Goal: Task Accomplishment & Management: Complete application form

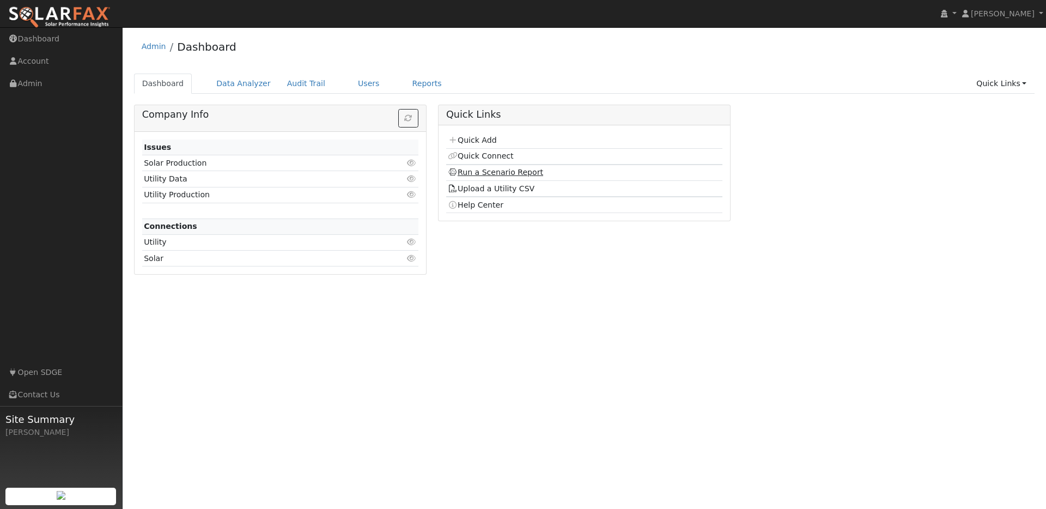
click at [478, 168] on td "Run a Scenario Report" at bounding box center [584, 172] width 276 height 16
click at [478, 169] on link "Run a Scenario Report" at bounding box center [495, 172] width 95 height 9
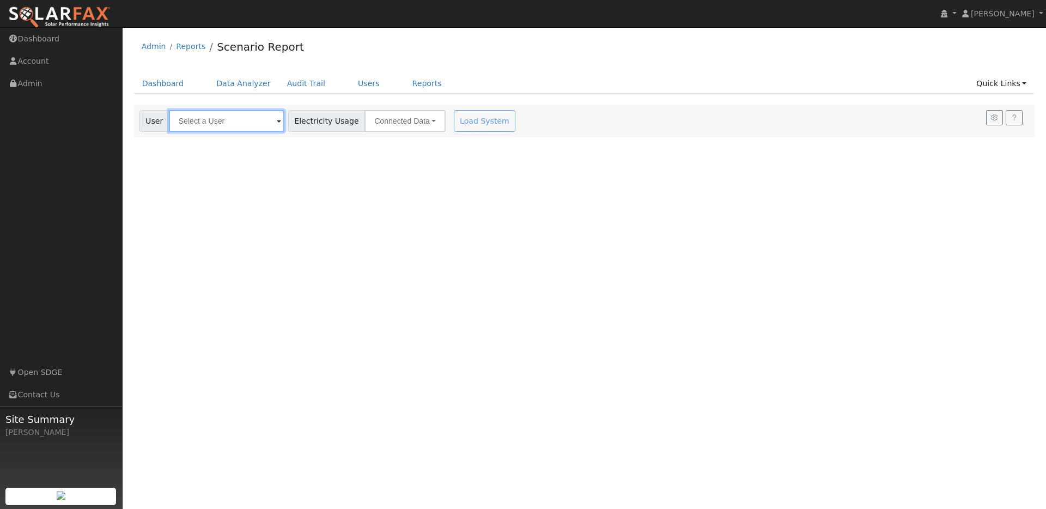
click at [222, 123] on input "text" at bounding box center [226, 121] width 115 height 22
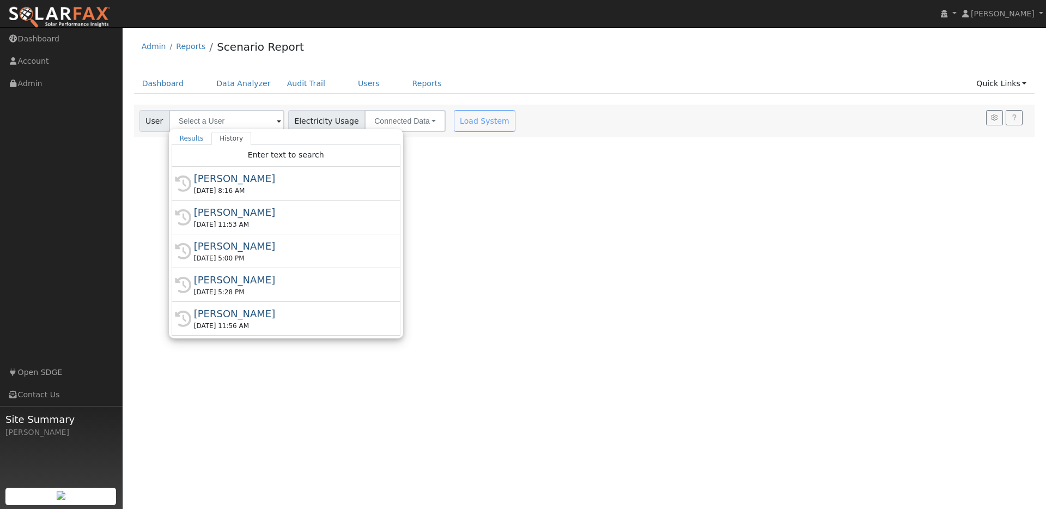
drag, startPoint x: 636, startPoint y: 256, endPoint x: 419, endPoint y: 142, distance: 245.5
click at [633, 249] on div "User Profile First name Last name Email Email Notifications No Emails No Emails…" at bounding box center [584, 267] width 923 height 481
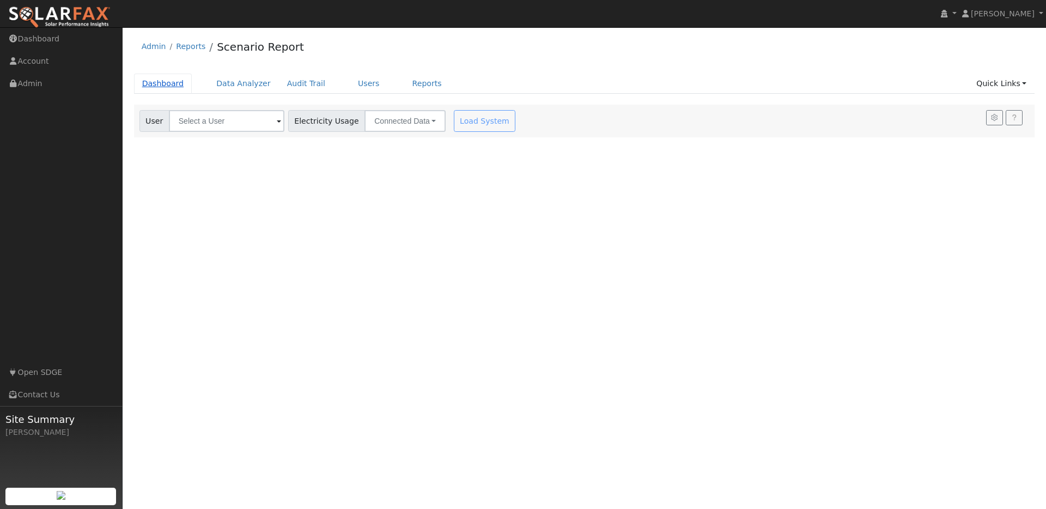
click at [172, 83] on link "Dashboard" at bounding box center [163, 84] width 58 height 20
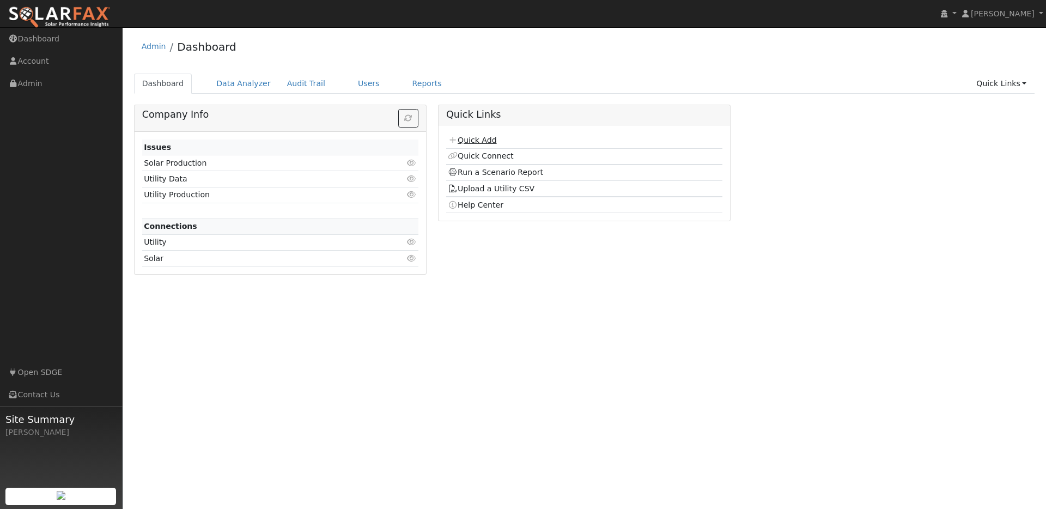
click at [484, 142] on link "Quick Add" at bounding box center [472, 140] width 48 height 9
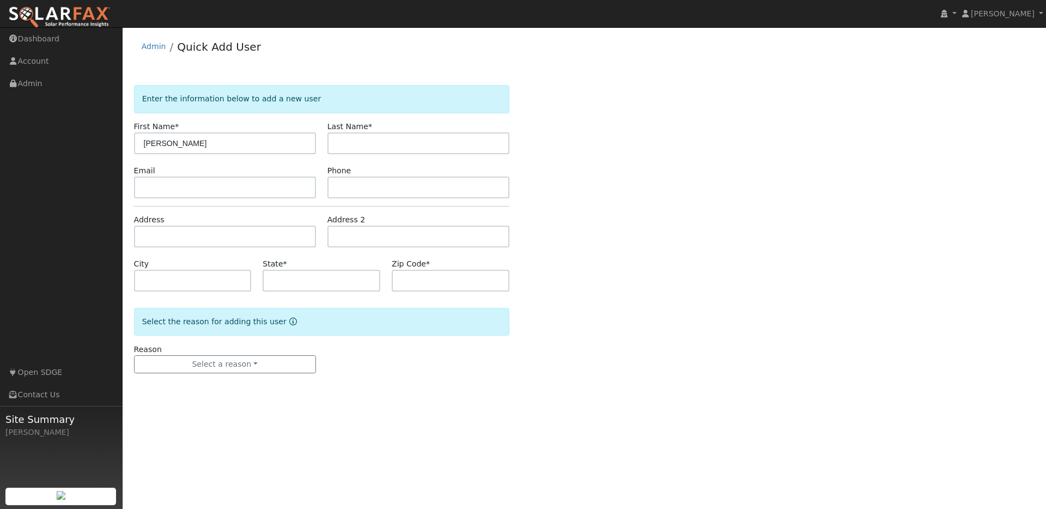
type input "[PERSON_NAME]"
click at [172, 234] on input "text" at bounding box center [225, 236] width 182 height 22
paste input "872 W 23RD ST UPLAND, CA 91784"
type input "872 West 23rd Street"
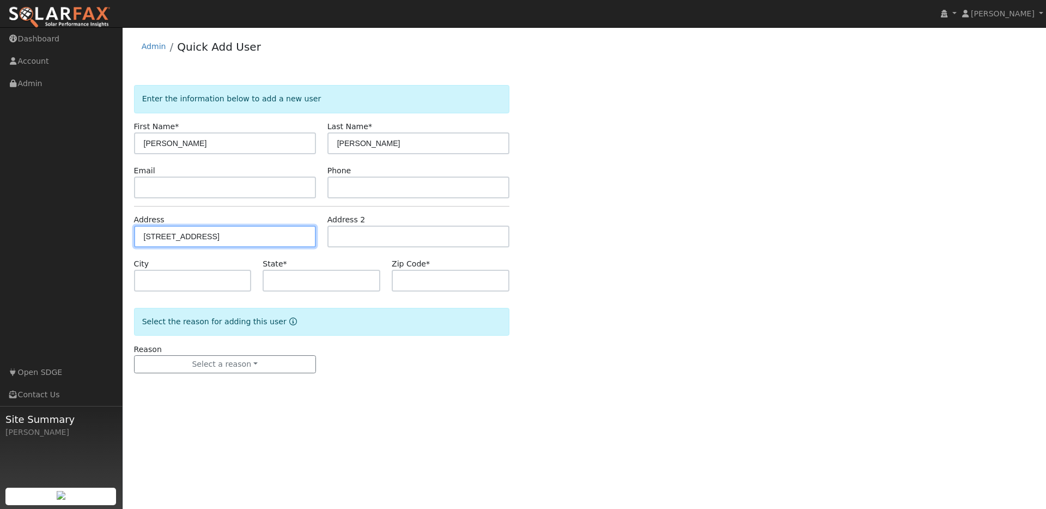
type input "Upland"
type input "CA"
type input "91784"
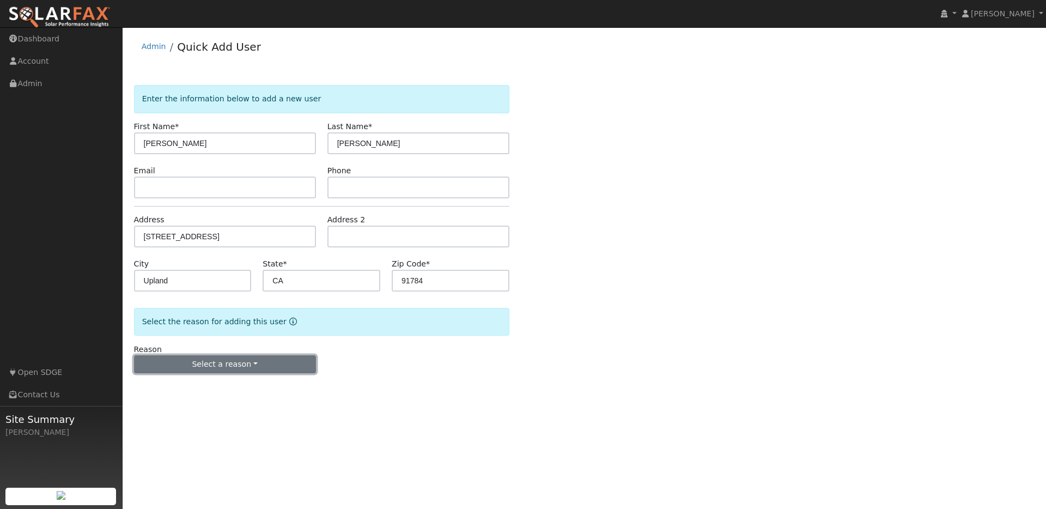
click at [235, 362] on button "Select a reason" at bounding box center [225, 364] width 182 height 19
click at [199, 402] on link "New customer adding solar" at bounding box center [195, 401] width 120 height 15
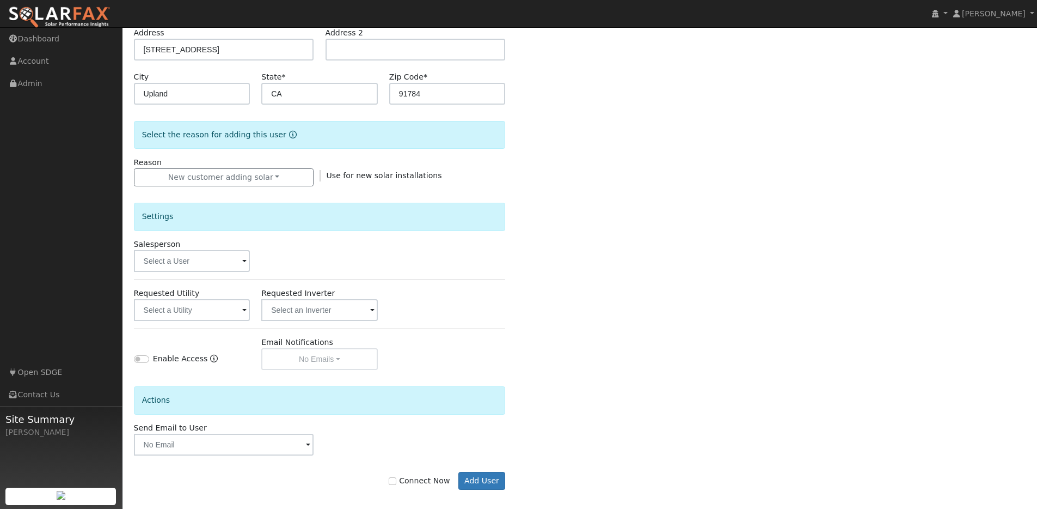
scroll to position [195, 0]
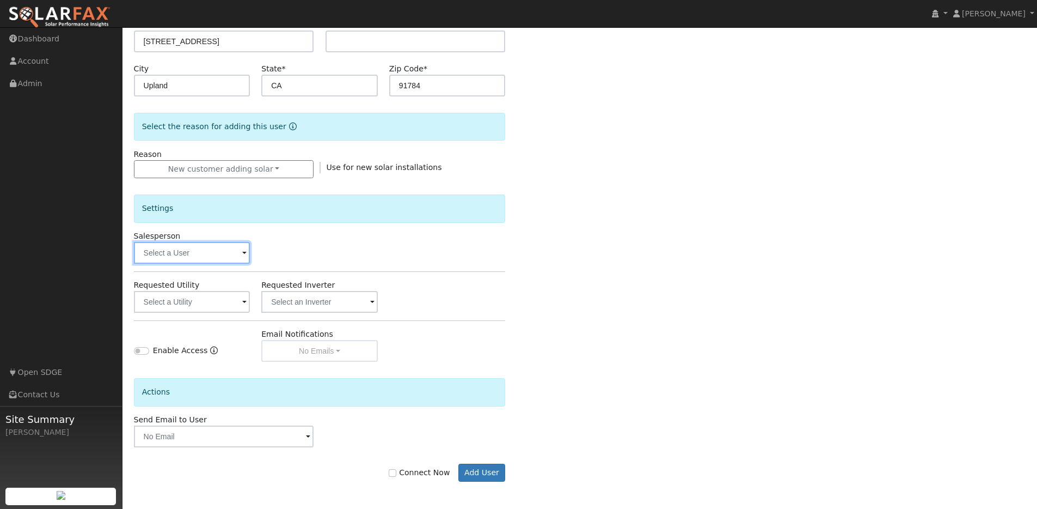
click at [175, 251] on input "text" at bounding box center [192, 253] width 117 height 22
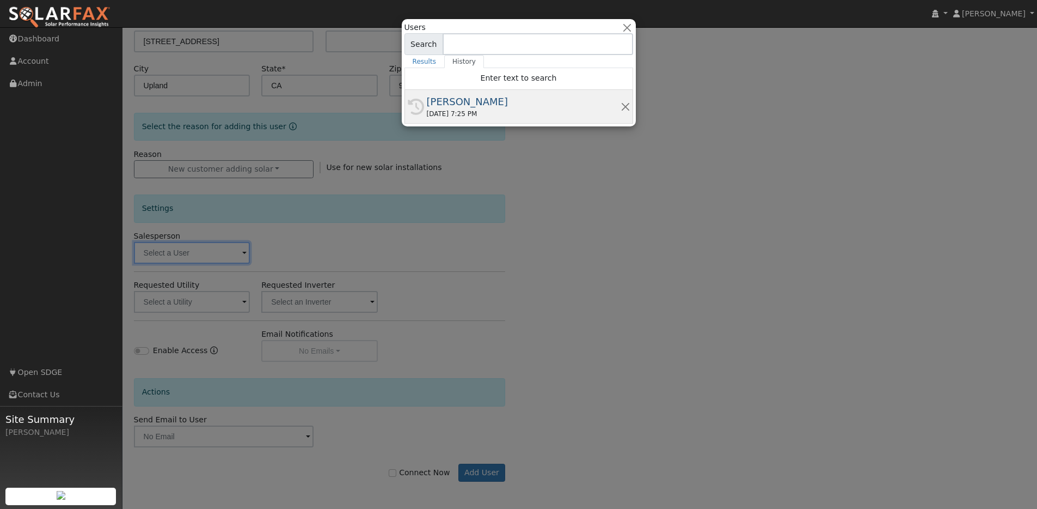
click at [435, 104] on div "[PERSON_NAME]" at bounding box center [524, 101] width 194 height 15
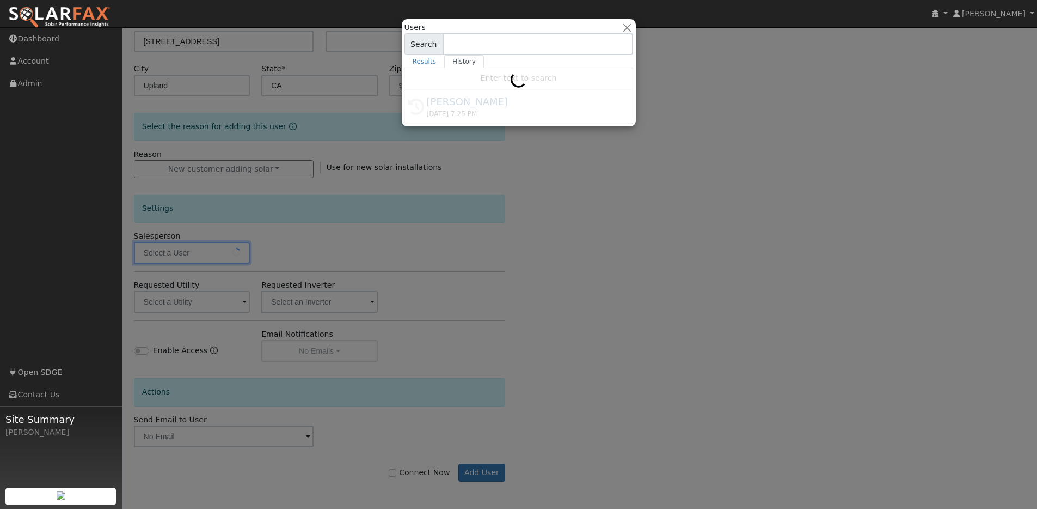
type input "[PERSON_NAME]"
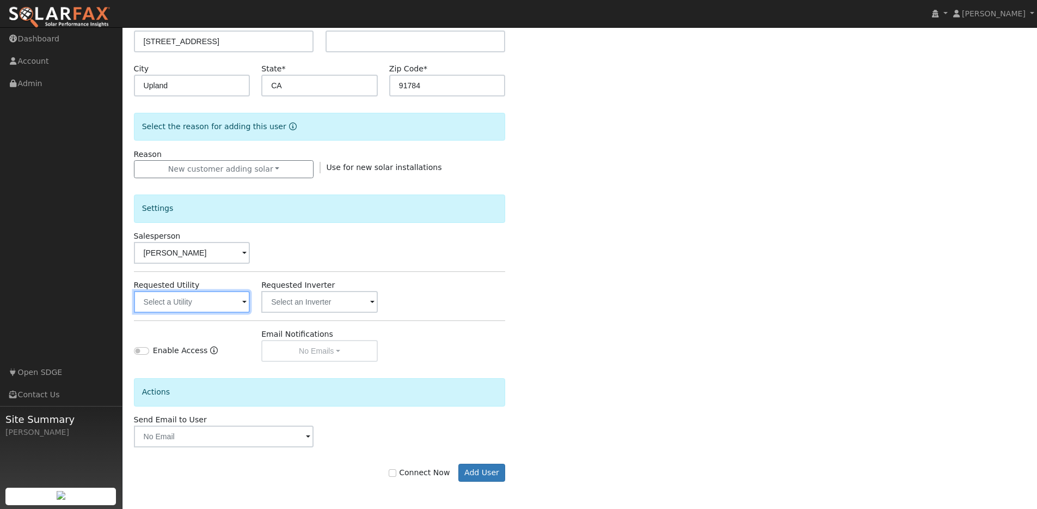
click at [199, 308] on input "text" at bounding box center [192, 302] width 117 height 22
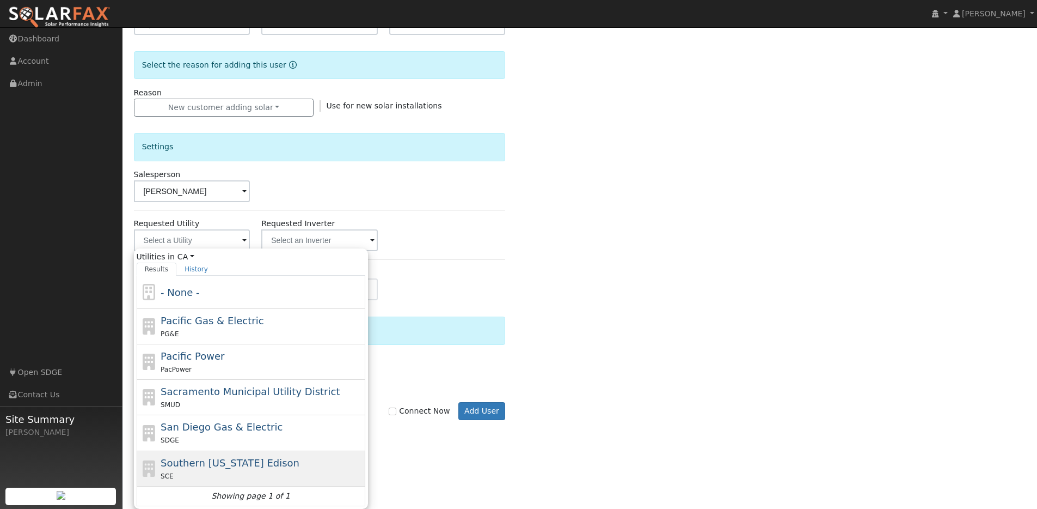
click at [235, 471] on div "SCE" at bounding box center [262, 475] width 202 height 11
type input "Southern California Edison"
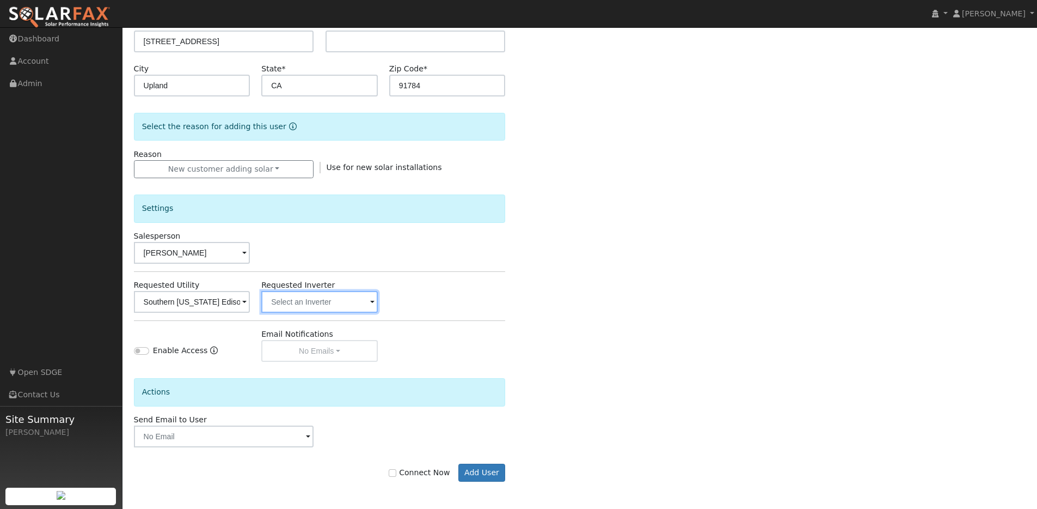
click at [251, 301] on input "text" at bounding box center [192, 302] width 117 height 22
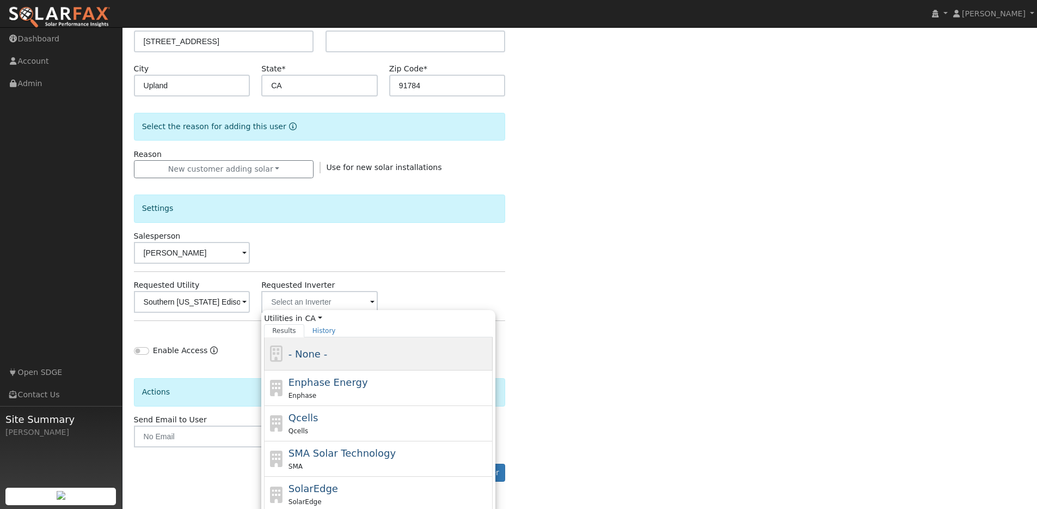
click at [327, 347] on div "- None -" at bounding box center [390, 353] width 202 height 15
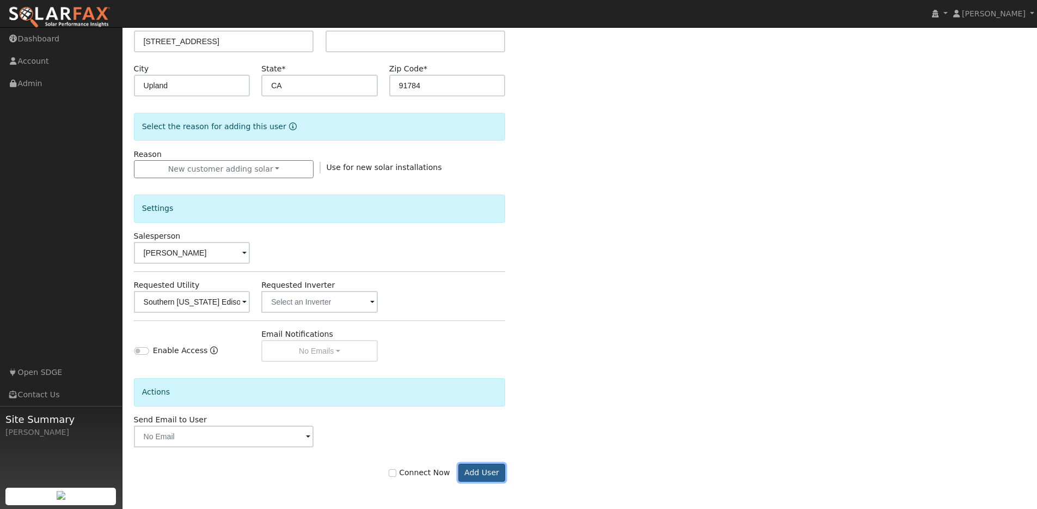
click at [476, 476] on button "Add User" at bounding box center [482, 472] width 47 height 19
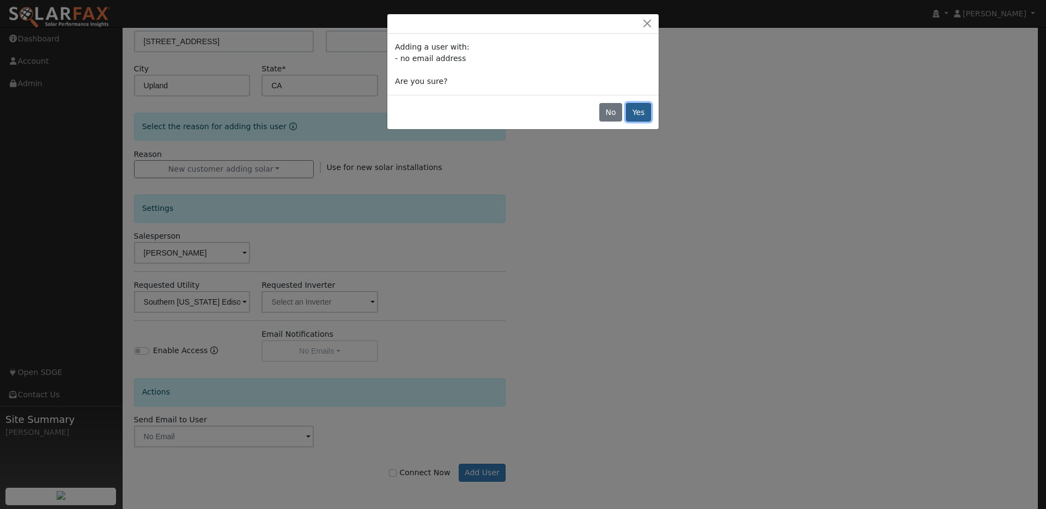
click at [644, 115] on button "Yes" at bounding box center [638, 112] width 25 height 19
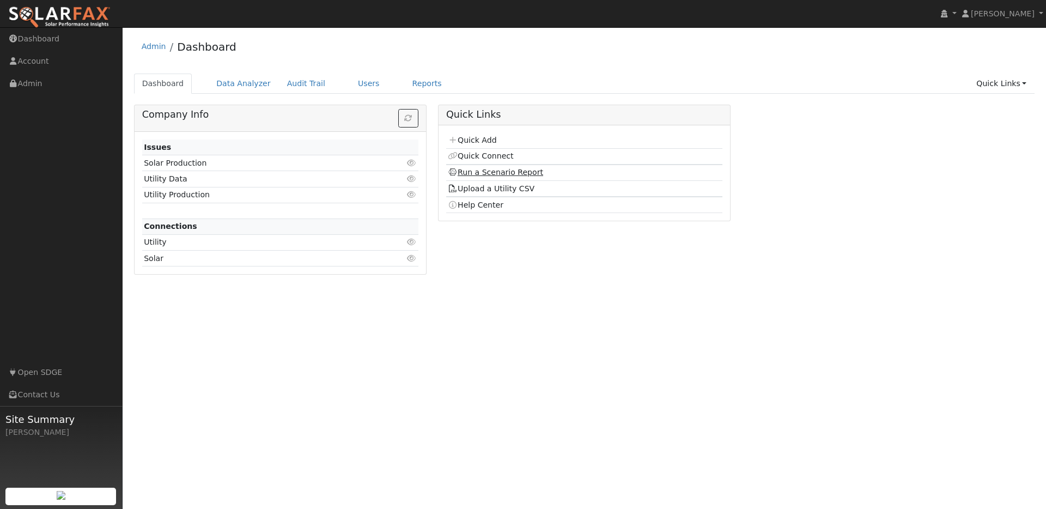
click at [467, 172] on link "Run a Scenario Report" at bounding box center [495, 172] width 95 height 9
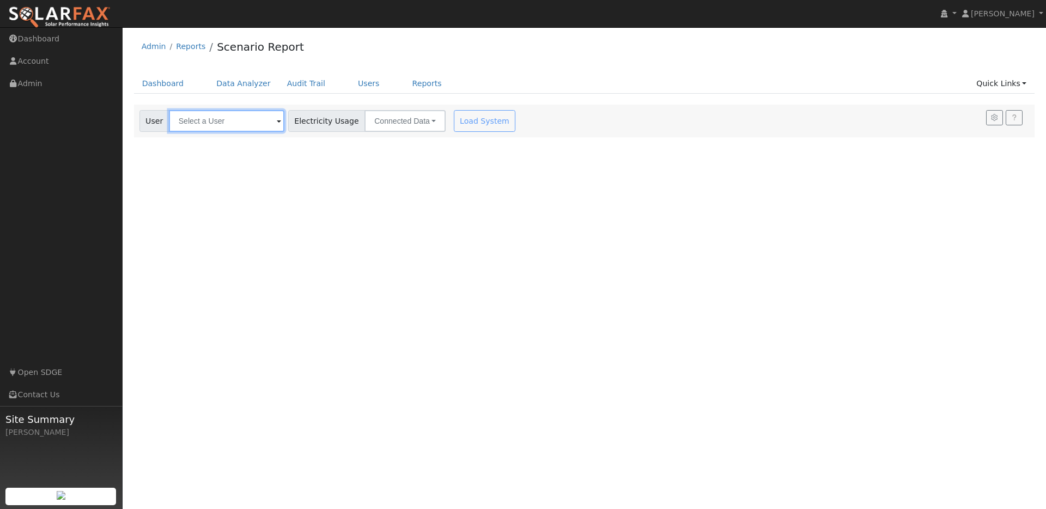
click at [219, 119] on input "text" at bounding box center [226, 121] width 115 height 22
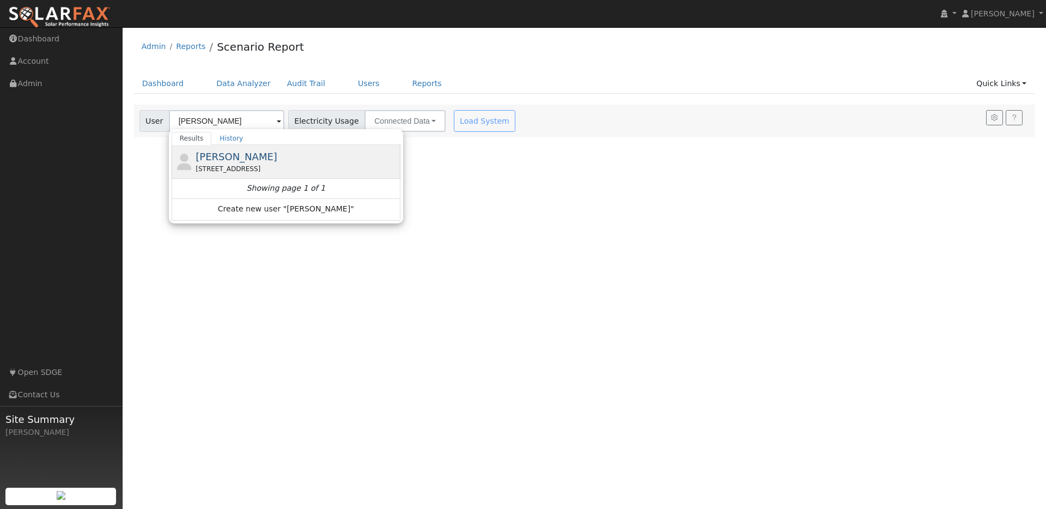
click at [230, 157] on span "[PERSON_NAME]" at bounding box center [237, 156] width 82 height 11
type input "[PERSON_NAME]"
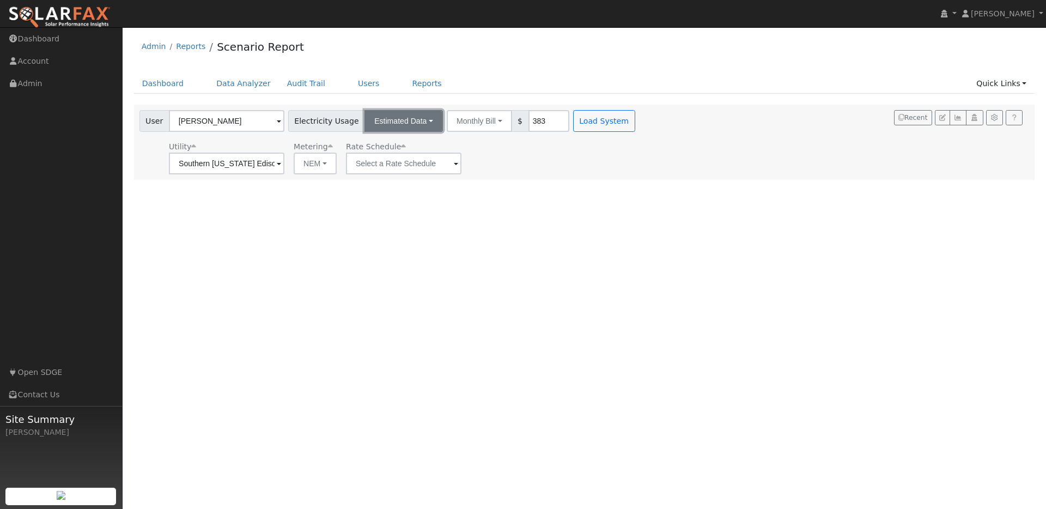
click at [407, 120] on button "Estimated Data" at bounding box center [403, 121] width 78 height 22
click at [400, 181] on link "CSV Data" at bounding box center [403, 175] width 77 height 15
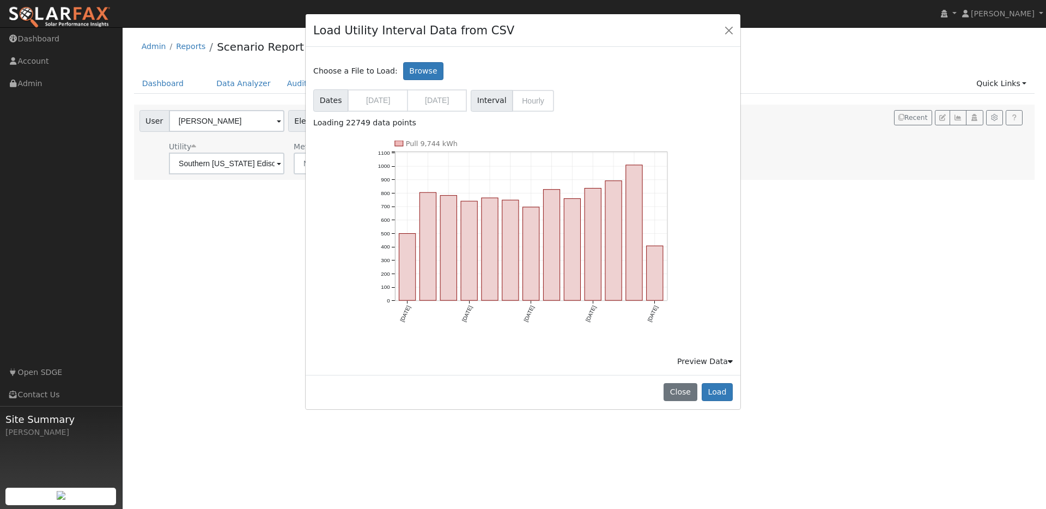
click at [717, 364] on div "Preview Data" at bounding box center [705, 361] width 56 height 11
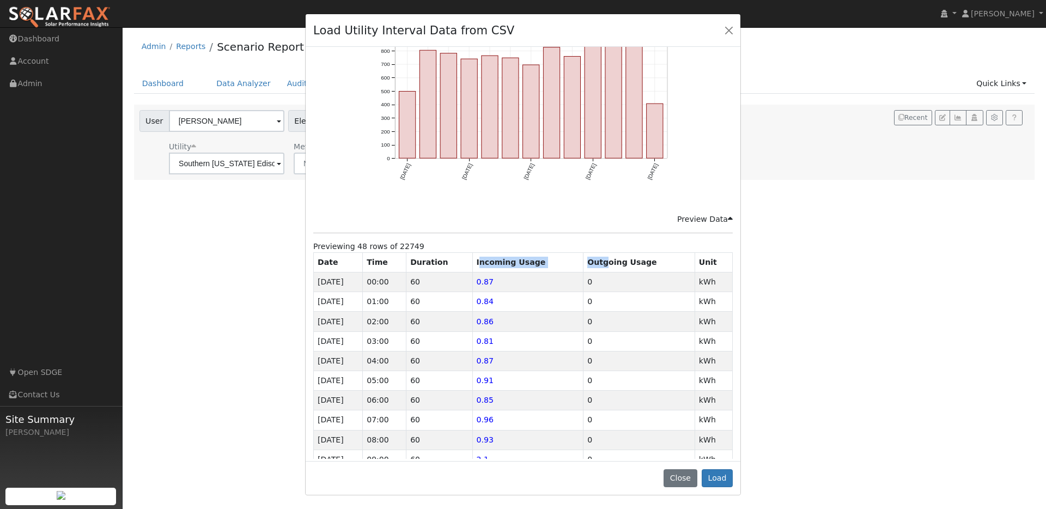
drag, startPoint x: 492, startPoint y: 259, endPoint x: 604, endPoint y: 259, distance: 112.2
click at [604, 259] on tr "Date Time Duration Incoming Usage Outgoing Usage Unit" at bounding box center [523, 262] width 419 height 20
click at [604, 259] on th "Outgoing Usage" at bounding box center [639, 262] width 112 height 20
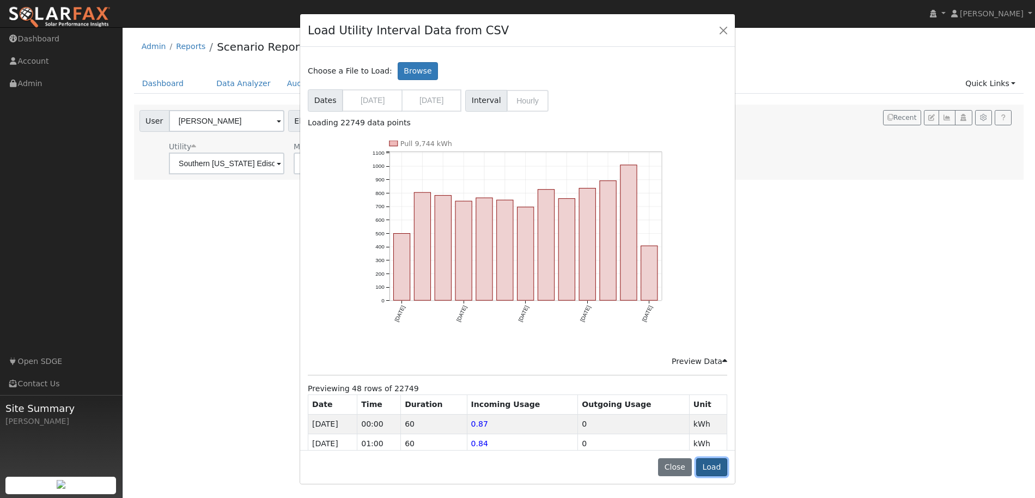
click at [722, 464] on button "Load" at bounding box center [711, 467] width 31 height 19
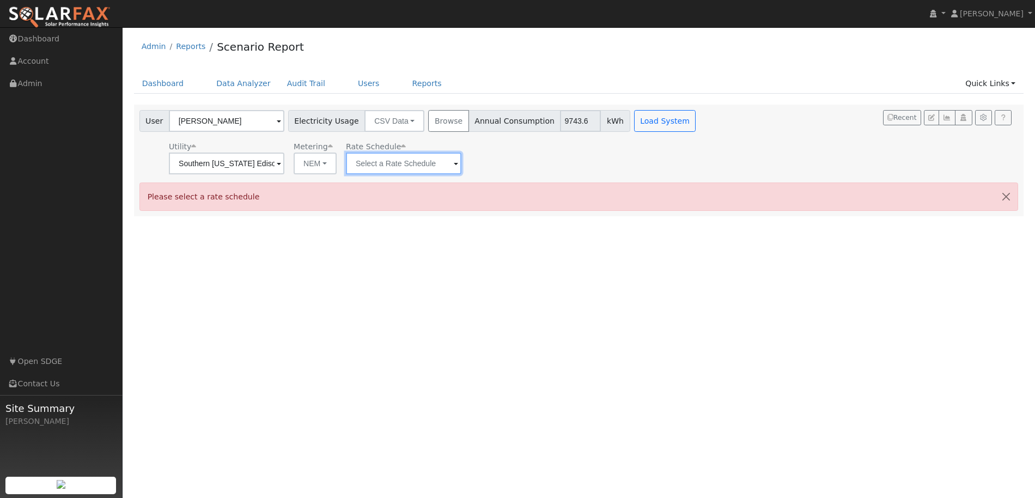
click at [284, 168] on input "text" at bounding box center [226, 163] width 115 height 22
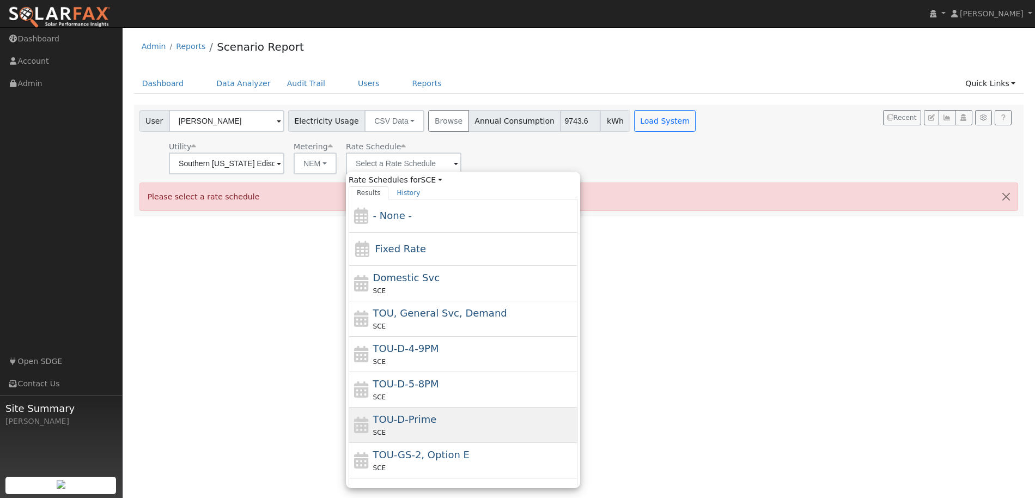
click at [394, 418] on span "TOU-D-Prime" at bounding box center [405, 418] width 64 height 11
type input "TOU-D-Prime"
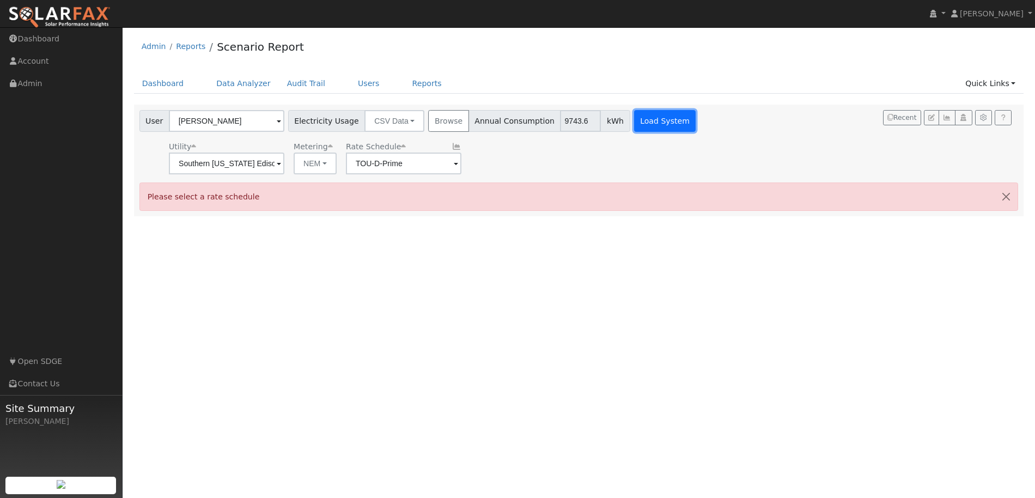
click at [634, 117] on button "Load System" at bounding box center [665, 121] width 62 height 22
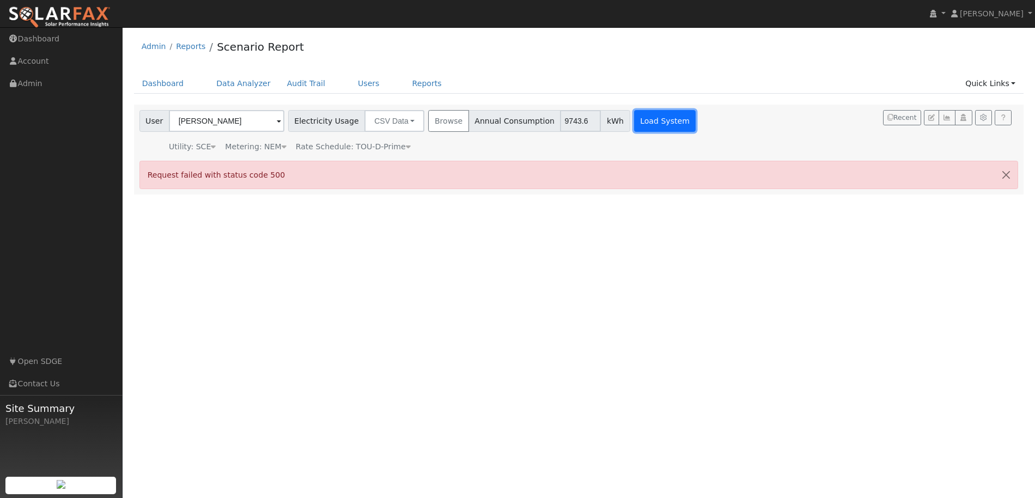
click at [652, 126] on button "Load System" at bounding box center [665, 121] width 62 height 22
click at [1005, 169] on button "button" at bounding box center [1005, 174] width 23 height 27
